Goal: Transaction & Acquisition: Purchase product/service

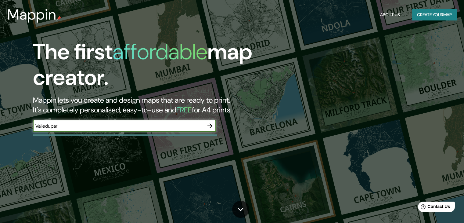
type input "Valledupar"
click at [73, 129] on input "Valledupar" at bounding box center [118, 125] width 171 height 7
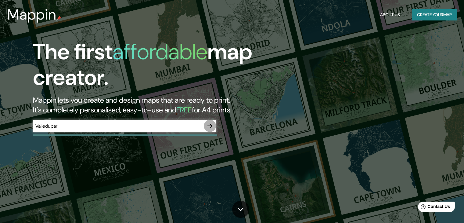
click at [213, 129] on icon "button" at bounding box center [209, 125] width 7 height 7
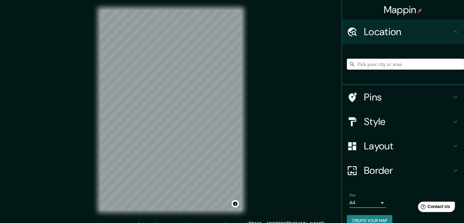
click at [371, 61] on input "Pick your city or area" at bounding box center [405, 64] width 117 height 11
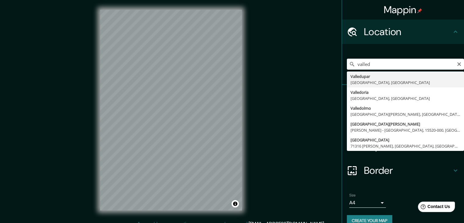
type input "Valledupar, [GEOGRAPHIC_DATA], [GEOGRAPHIC_DATA]"
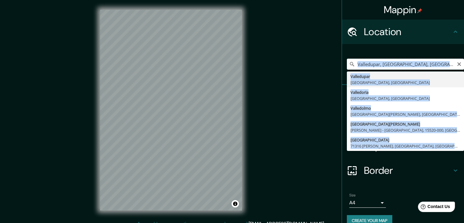
click at [357, 78] on div "Valledupar, [GEOGRAPHIC_DATA], [GEOGRAPHIC_DATA] Valledupar [GEOGRAPHIC_DATA], …" at bounding box center [405, 64] width 117 height 31
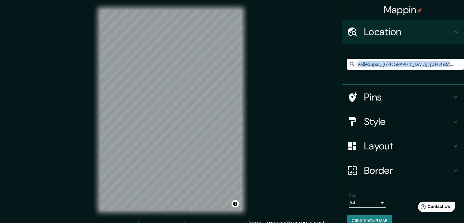
click at [404, 121] on h4 "Style" at bounding box center [408, 121] width 88 height 12
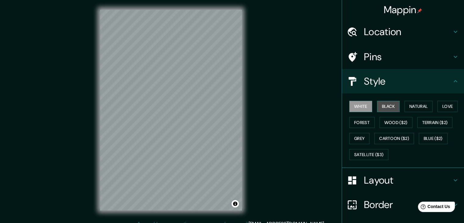
click at [383, 109] on button "Black" at bounding box center [388, 106] width 23 height 11
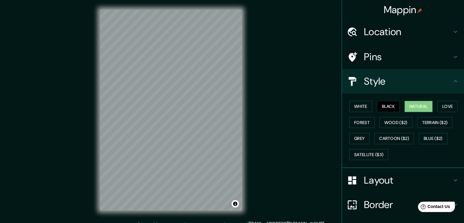
click at [415, 104] on button "Natural" at bounding box center [419, 106] width 28 height 11
click at [447, 104] on button "Love" at bounding box center [448, 106] width 20 height 11
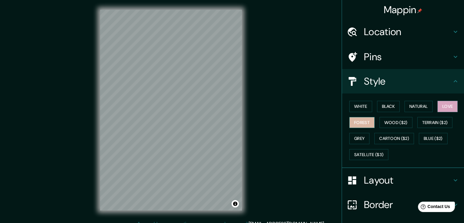
click at [367, 122] on button "Forest" at bounding box center [361, 122] width 25 height 11
click at [396, 120] on button "Wood ($2)" at bounding box center [396, 122] width 33 height 11
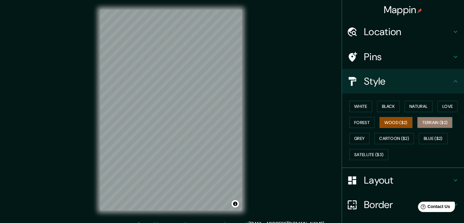
click at [429, 124] on button "Terrain ($2)" at bounding box center [435, 122] width 35 height 11
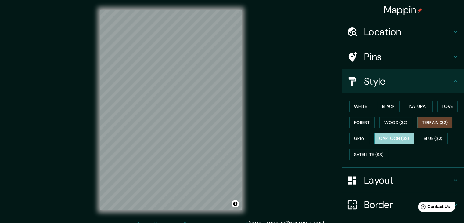
click at [387, 135] on button "Cartoon ($2)" at bounding box center [395, 138] width 40 height 11
click at [354, 133] on button "Grey" at bounding box center [359, 138] width 20 height 11
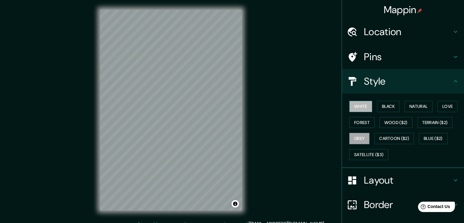
click at [360, 104] on button "White" at bounding box center [360, 106] width 23 height 11
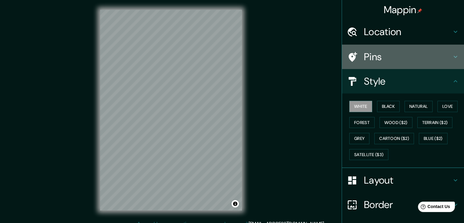
click at [391, 58] on h4 "Pins" at bounding box center [408, 57] width 88 height 12
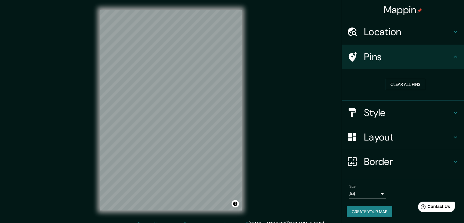
click at [388, 138] on h4 "Layout" at bounding box center [408, 137] width 88 height 12
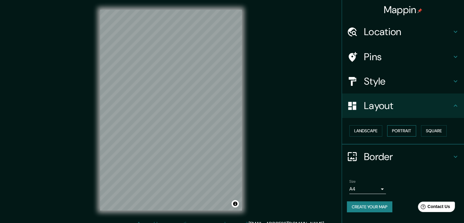
click at [402, 134] on button "Portrait" at bounding box center [401, 130] width 29 height 11
click at [406, 132] on button "Portrait" at bounding box center [401, 130] width 29 height 11
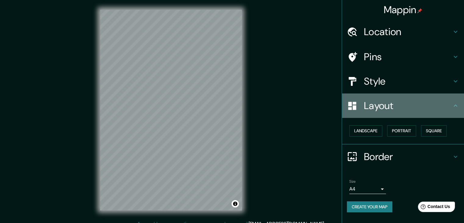
click at [396, 101] on h4 "Layout" at bounding box center [408, 106] width 88 height 12
click at [453, 100] on div "Layout" at bounding box center [403, 105] width 122 height 24
click at [455, 106] on icon at bounding box center [455, 105] width 7 height 7
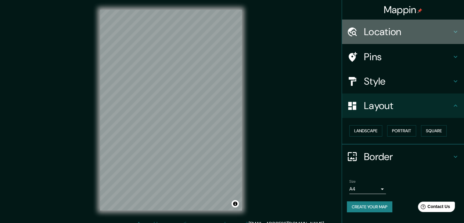
click at [407, 40] on div "Location" at bounding box center [403, 32] width 122 height 24
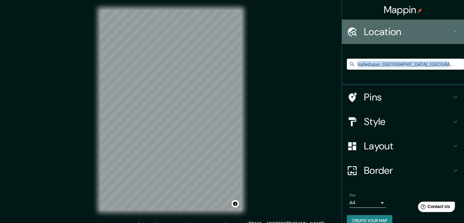
click at [407, 40] on div "Location" at bounding box center [403, 32] width 122 height 24
click at [452, 33] on icon at bounding box center [455, 31] width 7 height 7
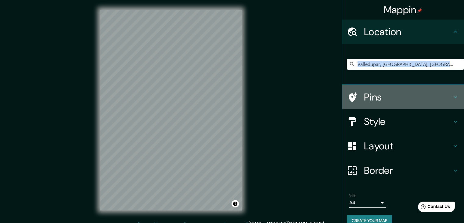
click at [409, 103] on div "Pins" at bounding box center [403, 97] width 122 height 24
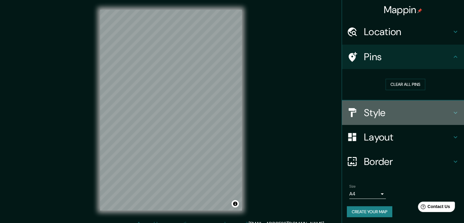
click at [402, 110] on h4 "Style" at bounding box center [408, 113] width 88 height 12
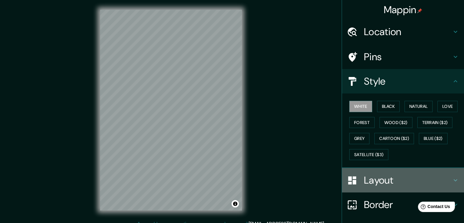
click at [403, 176] on h4 "Layout" at bounding box center [408, 180] width 88 height 12
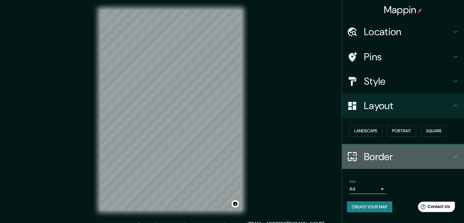
click at [394, 156] on h4 "Border" at bounding box center [408, 156] width 88 height 12
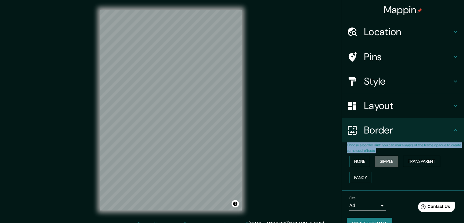
click at [392, 160] on button "Simple" at bounding box center [386, 161] width 23 height 11
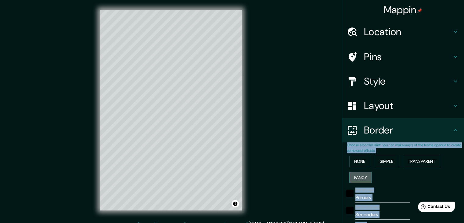
click at [360, 175] on button "Fancy" at bounding box center [360, 177] width 23 height 11
click at [422, 160] on button "Transparent" at bounding box center [421, 161] width 37 height 11
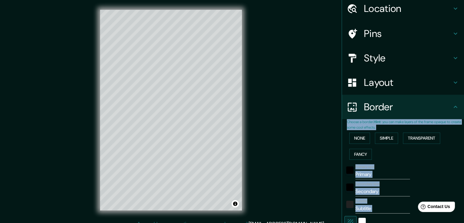
scroll to position [31, 0]
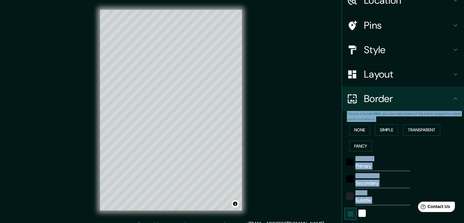
click at [372, 167] on input "Primary" at bounding box center [383, 166] width 55 height 10
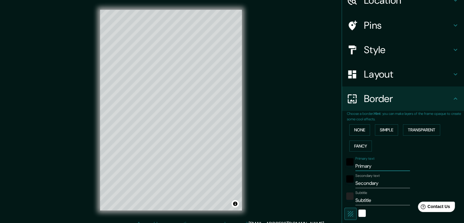
click at [372, 167] on input "Primary" at bounding box center [383, 166] width 55 height 10
type input "V"
type input "223"
type input "37"
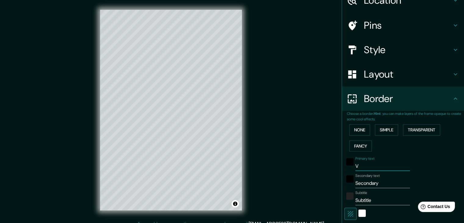
type input "VA"
type input "223"
type input "37"
type input "VAL"
type input "223"
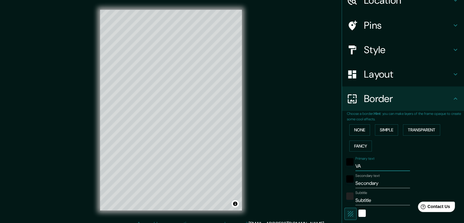
type input "37"
type input "VALL"
type input "223"
type input "37"
type input "VALLE"
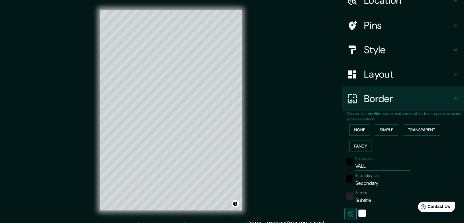
type input "223"
type input "37"
type input "VALLED"
type input "223"
type input "37"
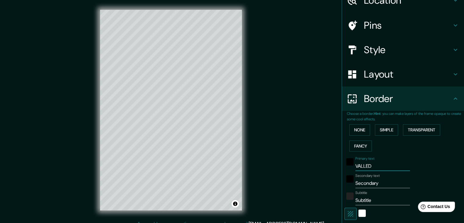
type input "VALLEDU"
type input "223"
type input "37"
type input "VALLEDUP"
type input "223"
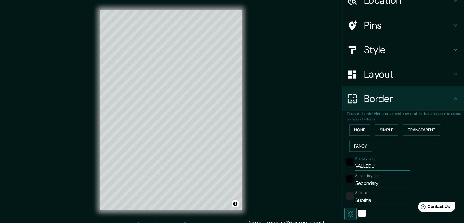
type input "37"
type input "VALLEDUPA"
type input "223"
type input "37"
type input "VALLEDUPAT"
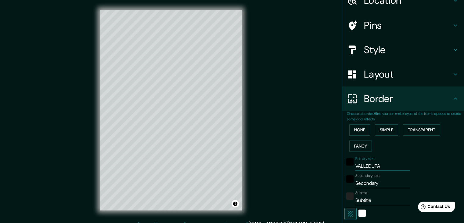
type input "223"
type input "37"
type input "VALLEDUPA"
type input "223"
type input "37"
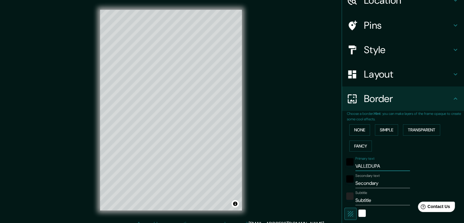
type input "VALLEDUPAR"
type input "223"
type input "37"
type input "VALLEDUPAR"
click at [379, 181] on input "Secondary" at bounding box center [383, 183] width 55 height 10
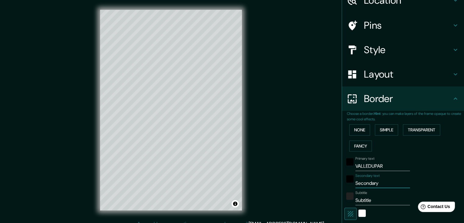
drag, startPoint x: 363, startPoint y: 182, endPoint x: 350, endPoint y: 181, distance: 12.5
click at [350, 181] on div "Secondary text Secondary" at bounding box center [395, 180] width 100 height 15
type input "D"
type input "223"
type input "37"
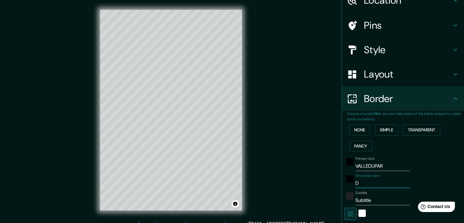
type input "DE"
type input "223"
type input "37"
type input "DEP"
type input "223"
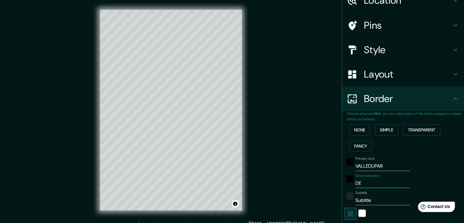
type input "37"
type input "DEPA"
type input "223"
type input "37"
type input "DEPAR"
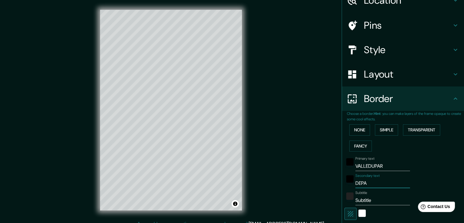
type input "223"
type input "37"
type input "DEPART"
type input "223"
type input "37"
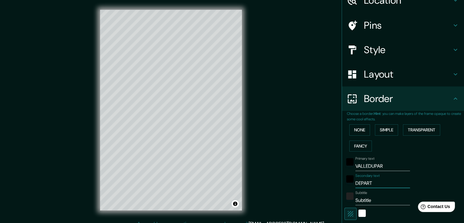
type input "DEPARTA"
type input "223"
type input "37"
type input "DEPARTAM"
type input "223"
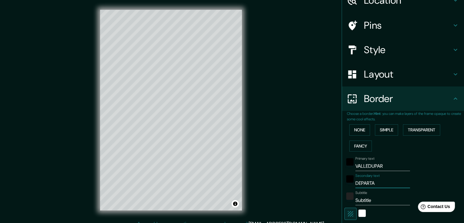
type input "37"
type input "DEPARTAME"
type input "223"
type input "37"
type input "DEPARTAMEN"
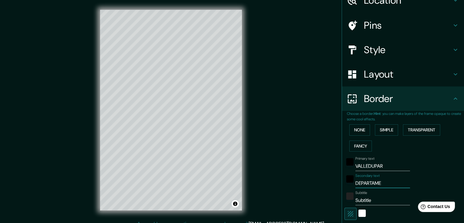
type input "223"
type input "37"
type input "DEPARTAMENT"
type input "223"
type input "37"
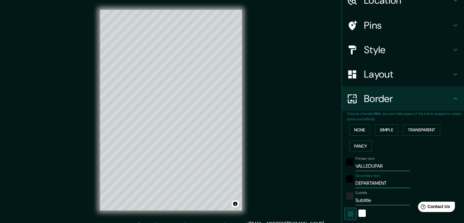
type input "DEPARTAMENTO"
type input "223"
type input "37"
type input "DEPARTAMENTO"
type input "223"
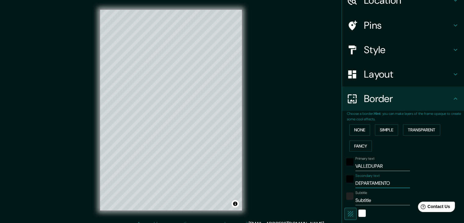
type input "37"
type input "DEPARTAMENTO D"
type input "223"
type input "37"
type input "DEPARTAMENTO DE"
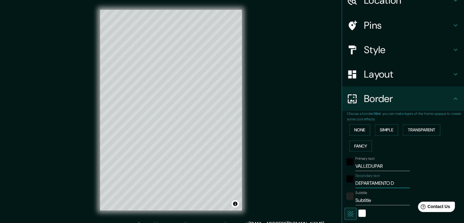
type input "223"
type input "37"
type input "DEPARTAMENTO DEL"
type input "223"
type input "37"
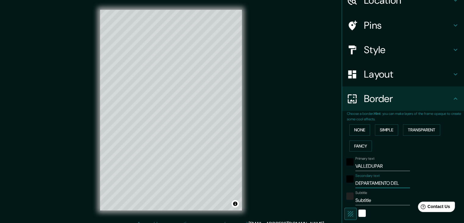
type input "DEPARTAMENTO DEL"
type input "223"
type input "37"
type input "DEPARTAMENTO DEL C"
type input "223"
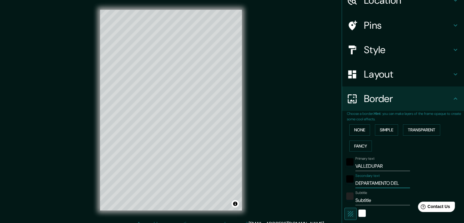
type input "37"
type input "DEPARTAMENTO DEL CE"
type input "223"
type input "37"
type input "DEPARTAMENTO DEL CES"
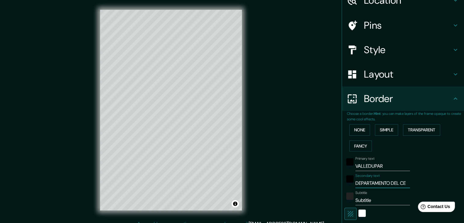
type input "223"
type input "37"
type input "DEPARTAMENTO DEL CESA"
type input "223"
type input "37"
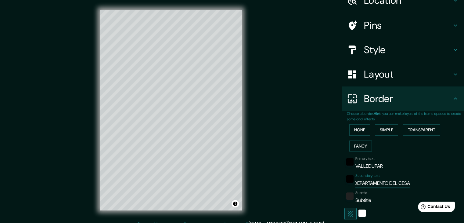
type input "DEPARTAMENTO DEL CESAR"
type input "223"
type input "37"
type input "DEPARTAMENTO DEL CESAR"
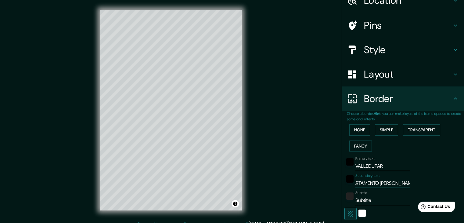
scroll to position [0, 0]
click at [372, 200] on input "Subtitle" at bounding box center [383, 200] width 55 height 10
type input "Z"
type input "223"
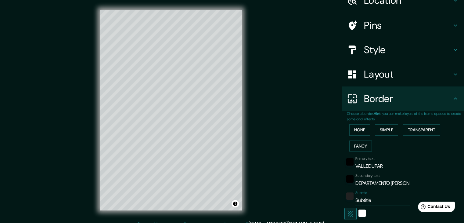
type input "37"
type input "Zo"
type input "223"
type input "37"
type input "Zon"
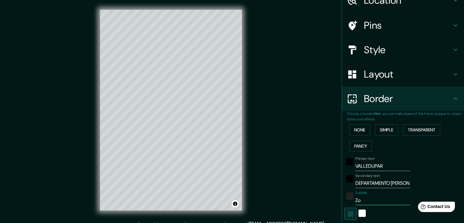
type input "223"
type input "37"
type input "Zona"
type input "223"
type input "37"
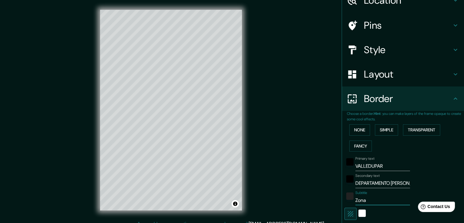
type input "Zona"
type input "223"
type input "37"
type input "Zona U"
type input "223"
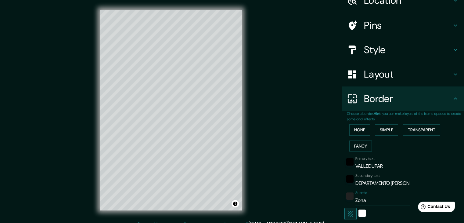
type input "37"
type input "Zona Ur"
type input "223"
type input "37"
type input "Zona Urb"
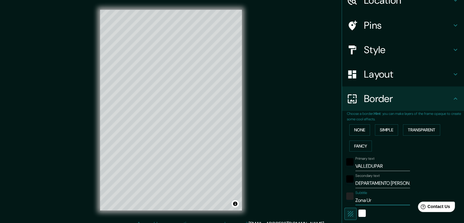
type input "223"
type input "37"
type input "Zona Urba"
type input "223"
type input "37"
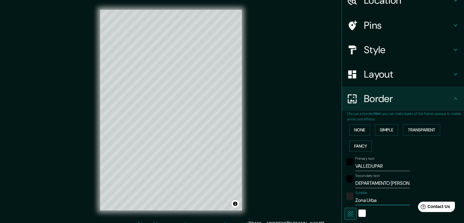
type input "Zona Urban"
type input "223"
type input "37"
type input "Zona Urbana"
type input "223"
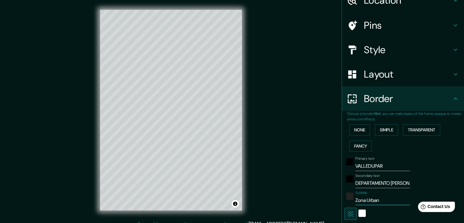
type input "37"
type input "Zona Urbana"
click at [392, 184] on input "DEPARTAMENTO DEL CESAR" at bounding box center [383, 183] width 55 height 10
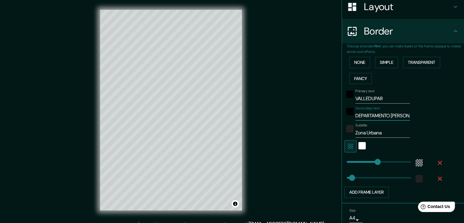
scroll to position [99, 0]
type input "223"
click at [359, 143] on div "white" at bounding box center [362, 145] width 7 height 7
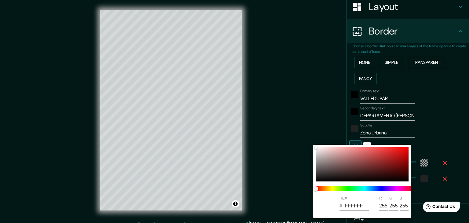
click at [420, 134] on div at bounding box center [234, 111] width 469 height 223
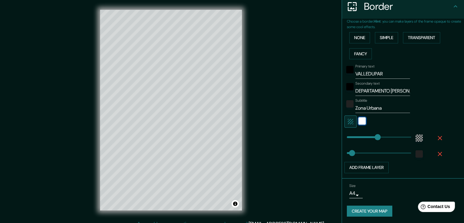
scroll to position [7, 0]
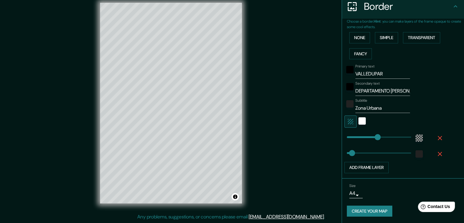
click at [376, 210] on button "Create your map" at bounding box center [369, 210] width 45 height 11
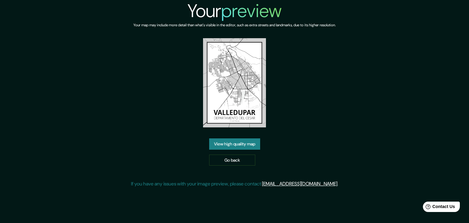
click at [244, 143] on link "View high quality map" at bounding box center [234, 143] width 51 height 11
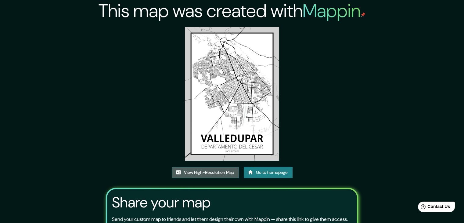
click at [223, 171] on link "View High-Resolution Map" at bounding box center [205, 172] width 67 height 11
